Goal: Transaction & Acquisition: Purchase product/service

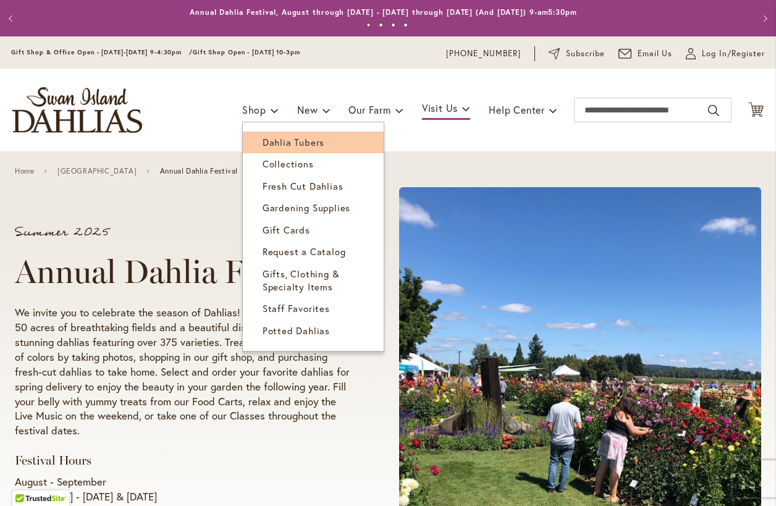
click at [279, 142] on span "Dahlia Tubers" at bounding box center [294, 142] width 62 height 12
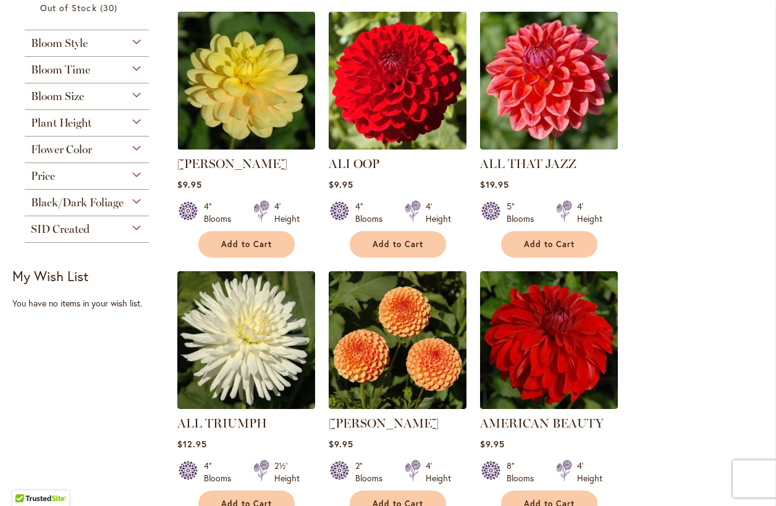
scroll to position [371, 0]
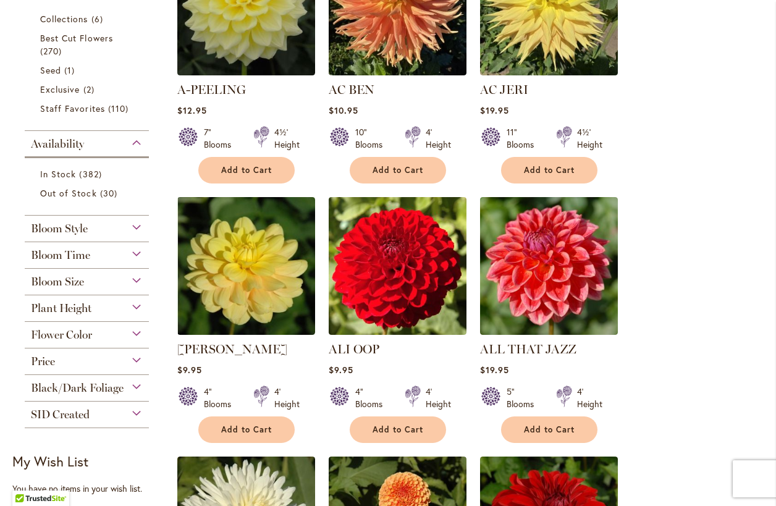
click at [139, 334] on div "Flower Color" at bounding box center [87, 332] width 124 height 20
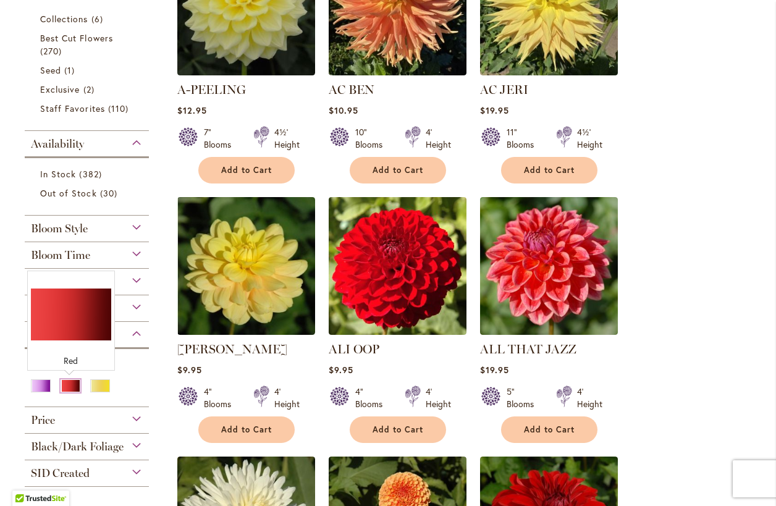
click at [69, 388] on div "Red" at bounding box center [71, 386] width 20 height 13
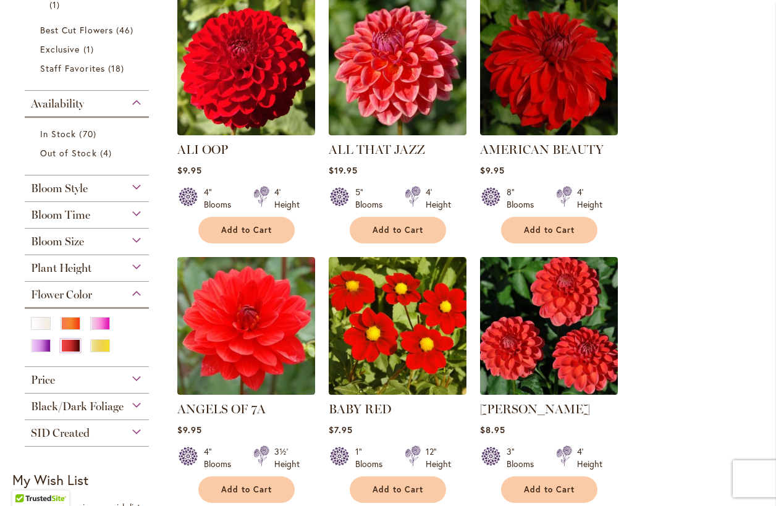
scroll to position [309, 0]
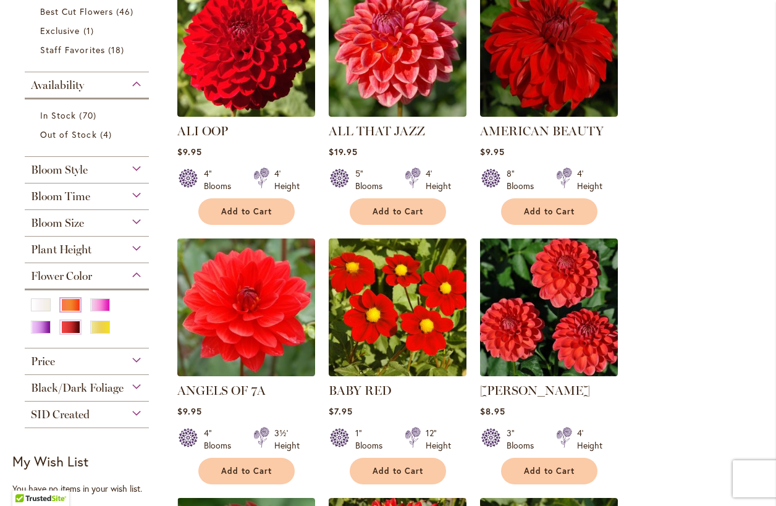
click at [69, 312] on div "Orange/Peach" at bounding box center [71, 305] width 20 height 13
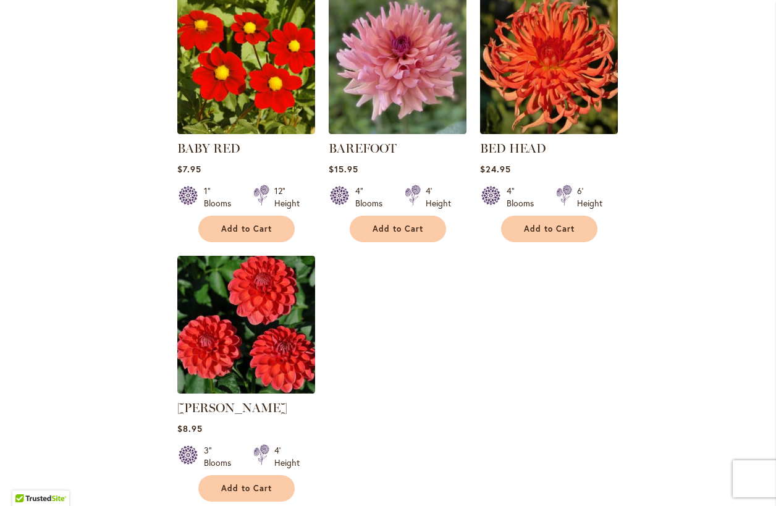
scroll to position [1422, 0]
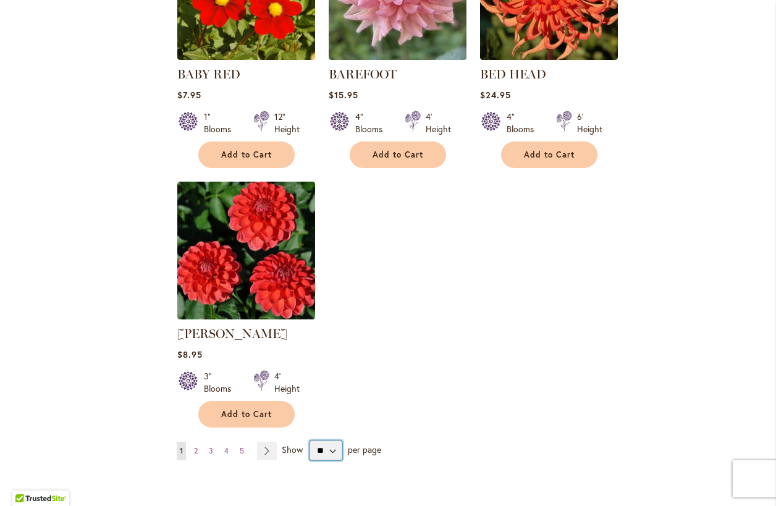
click at [331, 441] on select "** ** ** **" at bounding box center [326, 451] width 33 height 20
select select "**"
click at [310, 441] on select "** ** ** **" at bounding box center [326, 451] width 33 height 20
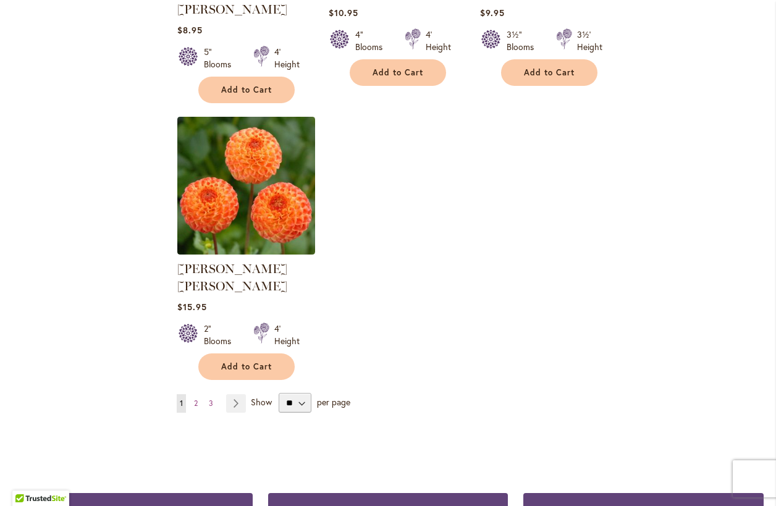
scroll to position [5749, 0]
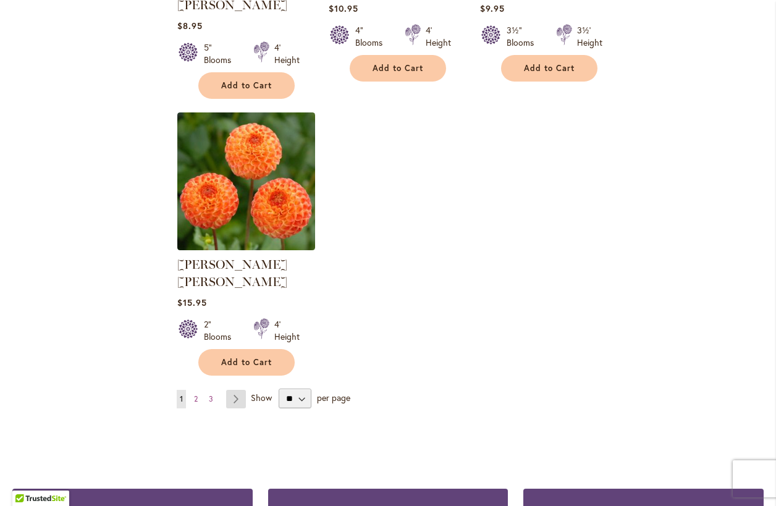
click at [240, 390] on link "Page Next" at bounding box center [236, 399] width 20 height 19
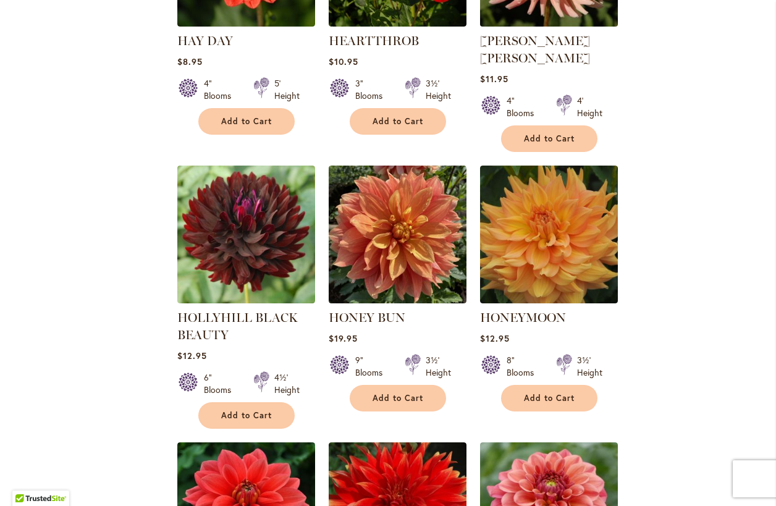
scroll to position [1181, 0]
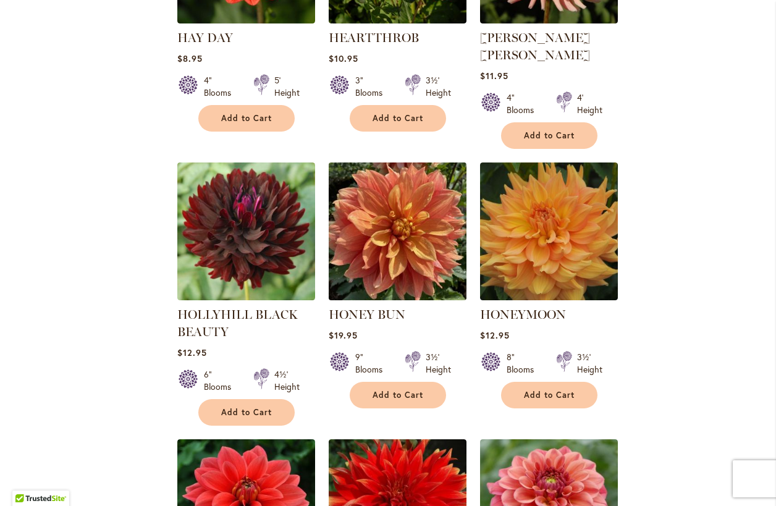
click at [419, 248] on img at bounding box center [397, 231] width 145 height 145
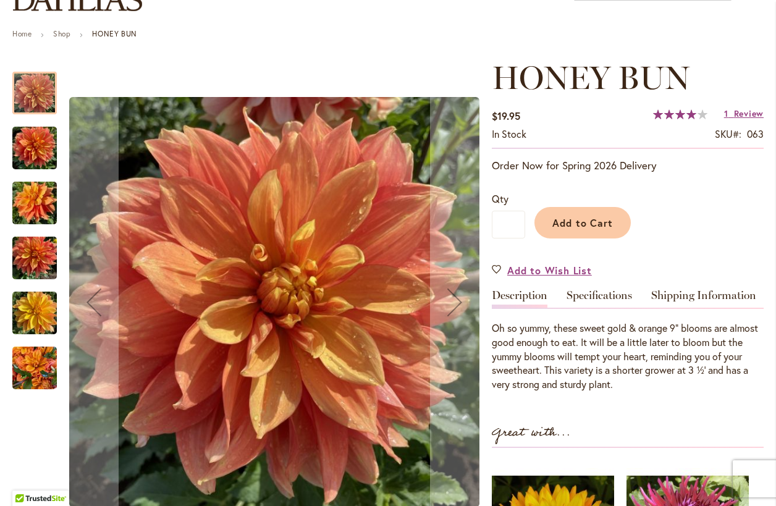
scroll to position [124, 0]
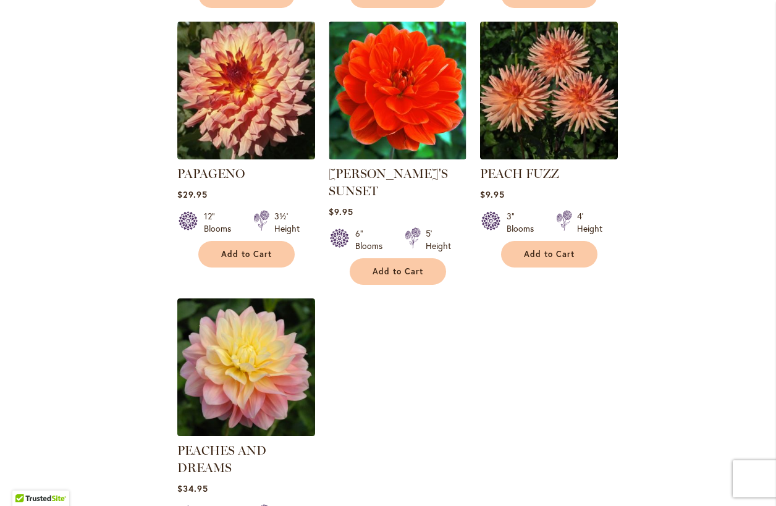
scroll to position [5626, 0]
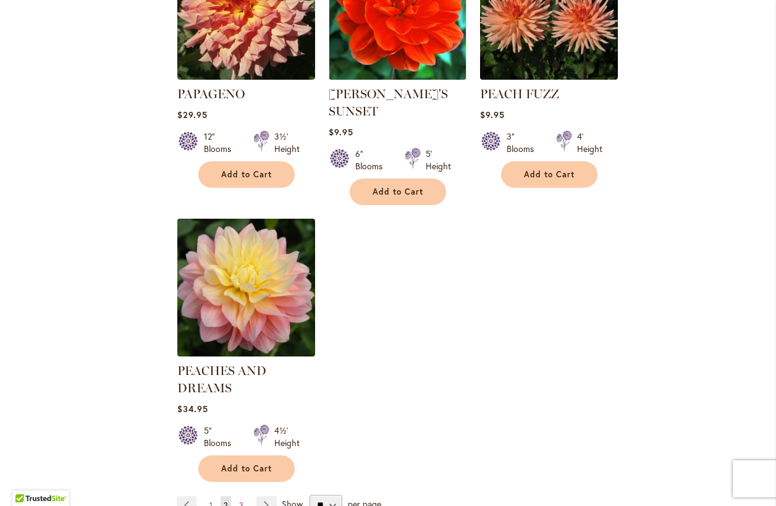
click at [270, 238] on img at bounding box center [246, 287] width 145 height 145
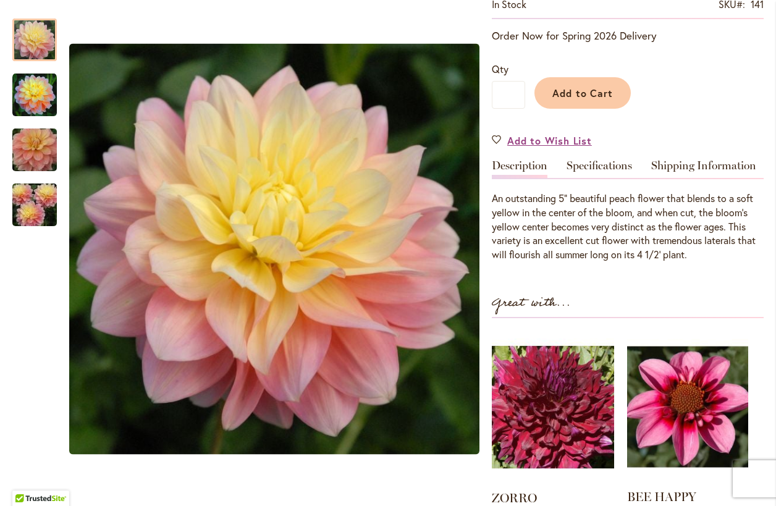
scroll to position [433, 0]
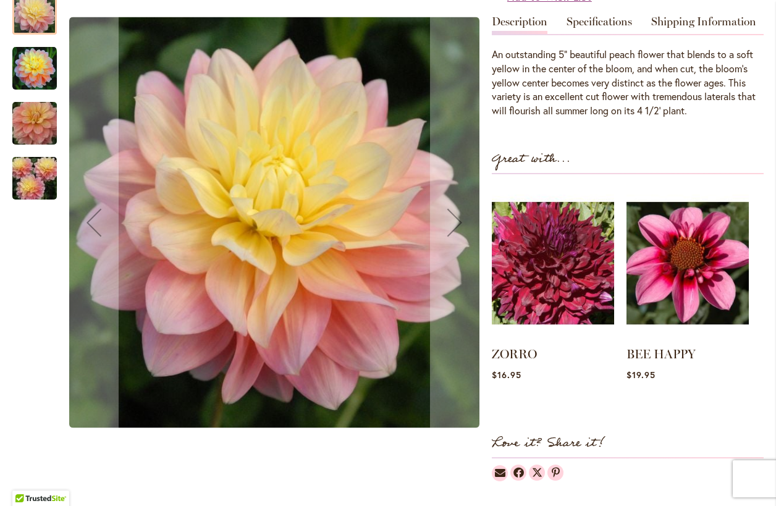
click at [26, 64] on img "PEACHES AND DREAMS" at bounding box center [34, 68] width 45 height 45
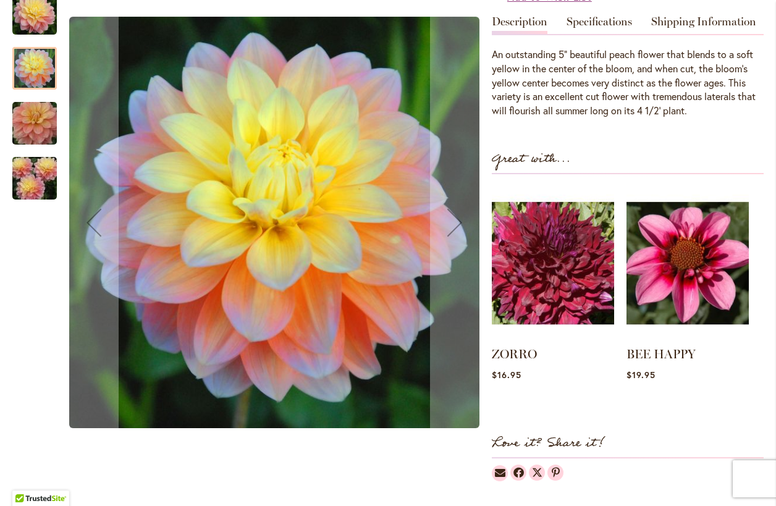
click at [35, 114] on img "PEACHES AND DREAMS" at bounding box center [34, 123] width 89 height 59
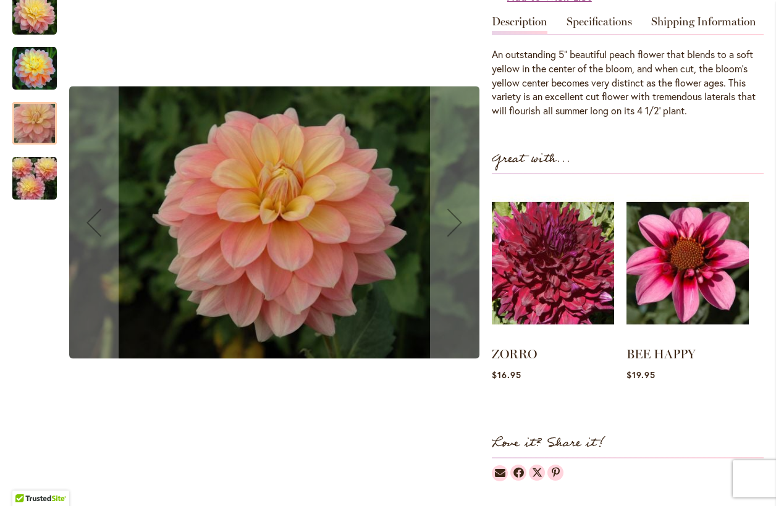
click at [46, 56] on img "PEACHES AND DREAMS" at bounding box center [34, 68] width 45 height 45
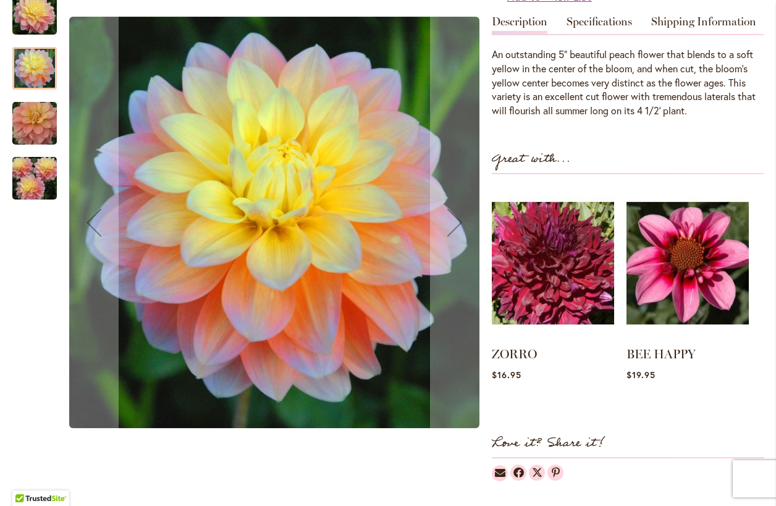
click at [29, 158] on img "PEACHES AND DREAMS" at bounding box center [34, 178] width 89 height 59
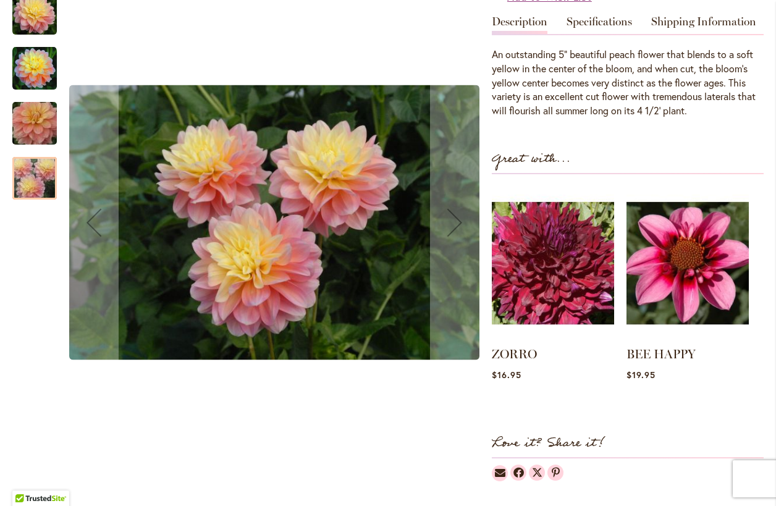
click at [36, 170] on div at bounding box center [34, 178] width 45 height 43
click at [35, 187] on div at bounding box center [34, 178] width 45 height 43
click at [39, 126] on img "PEACHES AND DREAMS" at bounding box center [34, 123] width 89 height 59
